Goal: Task Accomplishment & Management: Complete application form

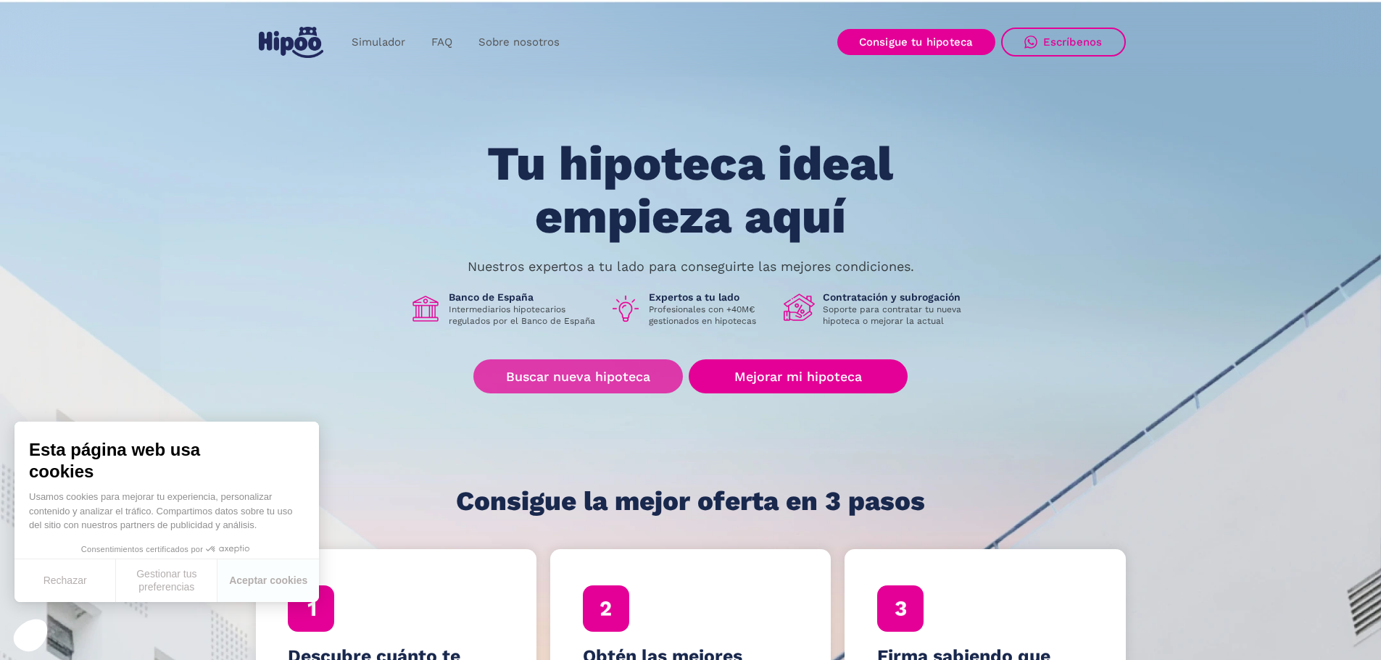
click at [572, 372] on link "Buscar nueva hipoteca" at bounding box center [578, 377] width 210 height 34
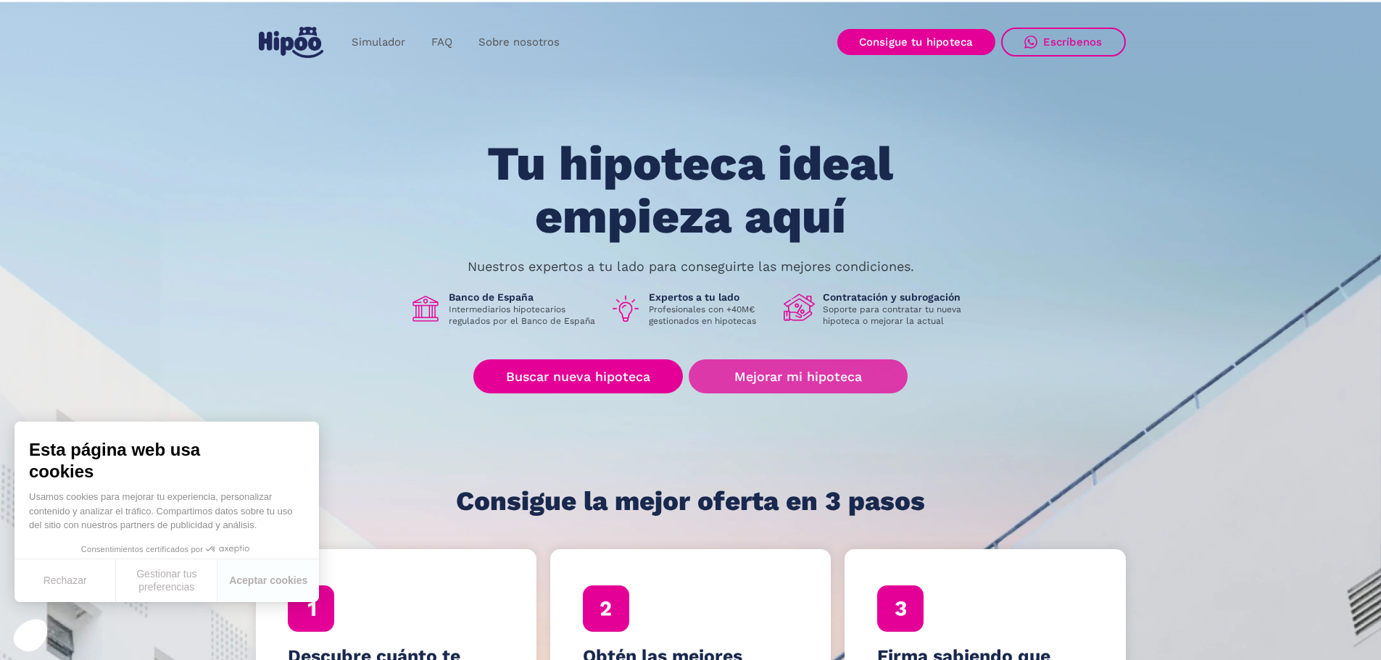
click at [850, 376] on link "Mejorar mi hipoteca" at bounding box center [798, 377] width 218 height 34
